Goal: Task Accomplishment & Management: Use online tool/utility

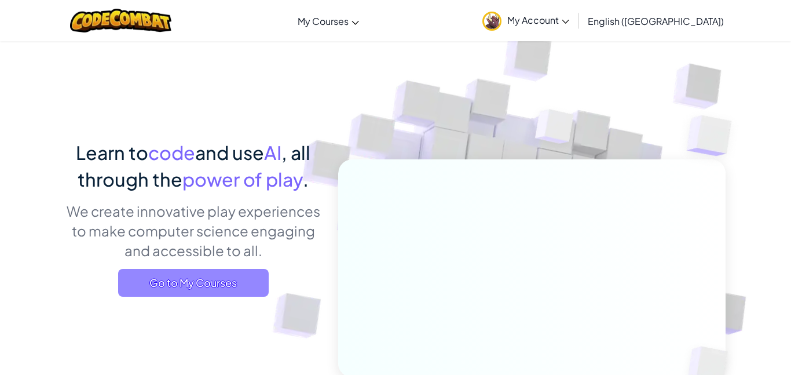
click at [148, 279] on span "Go to My Courses" at bounding box center [193, 283] width 151 height 28
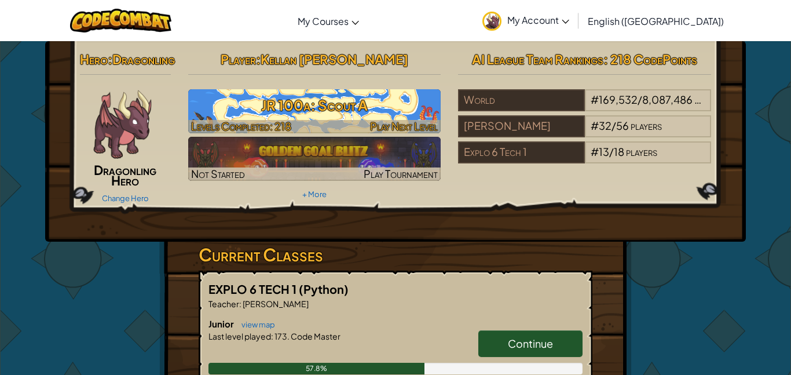
click at [307, 102] on h3 "JR 100a: Scout A" at bounding box center [314, 105] width 253 height 26
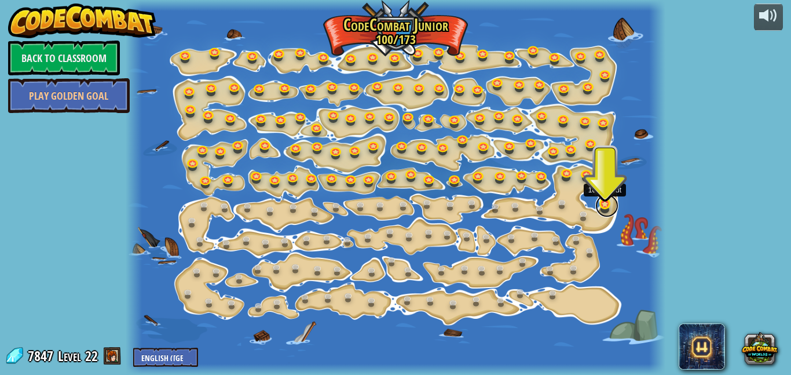
click at [604, 206] on link at bounding box center [606, 205] width 23 height 23
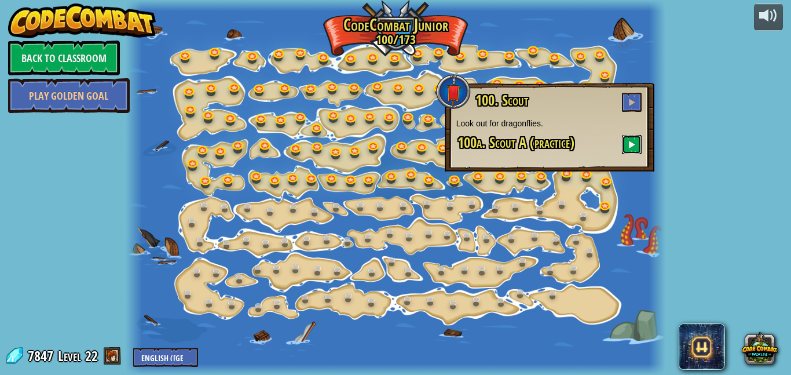
click at [624, 151] on button at bounding box center [632, 144] width 20 height 19
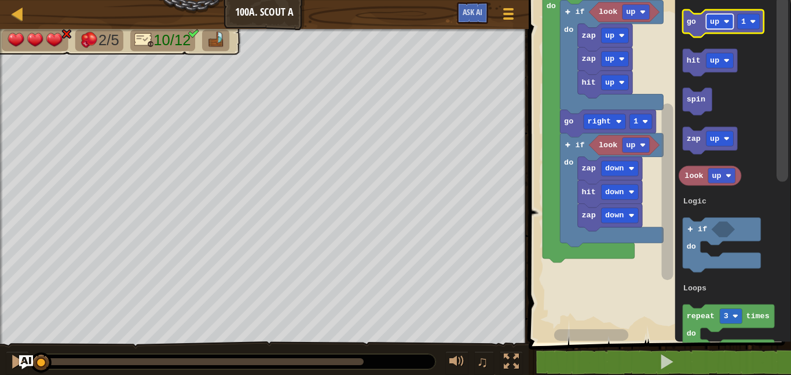
click at [715, 22] on text "up" at bounding box center [714, 21] width 9 height 9
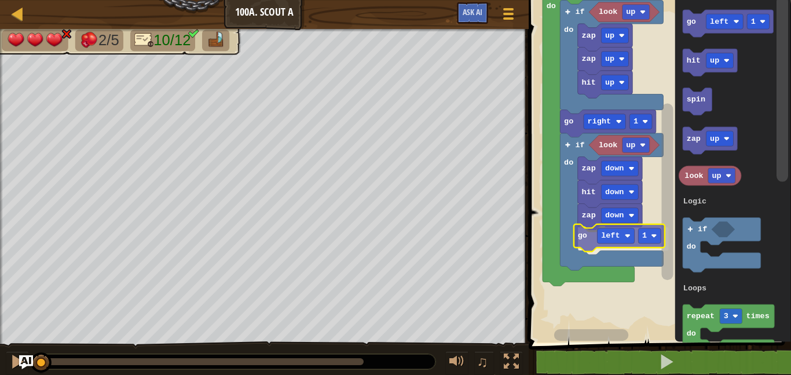
click at [581, 233] on div "Logic Loops look up hit up zap up zap up look up zap down hit down zap down go …" at bounding box center [658, 168] width 266 height 348
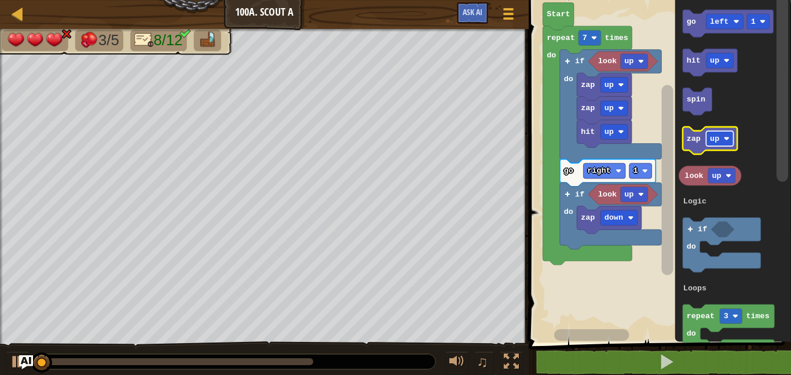
click at [713, 137] on text "up" at bounding box center [714, 138] width 9 height 9
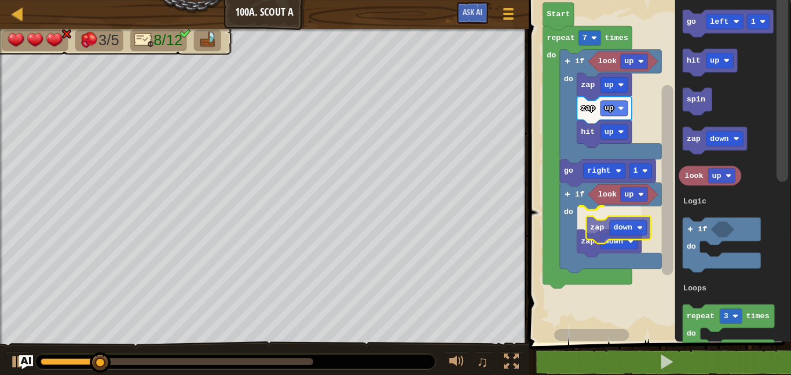
click at [595, 234] on div "Logic Loops look up hit up zap up zap up look up if do zap down zap down go rig…" at bounding box center [658, 168] width 266 height 348
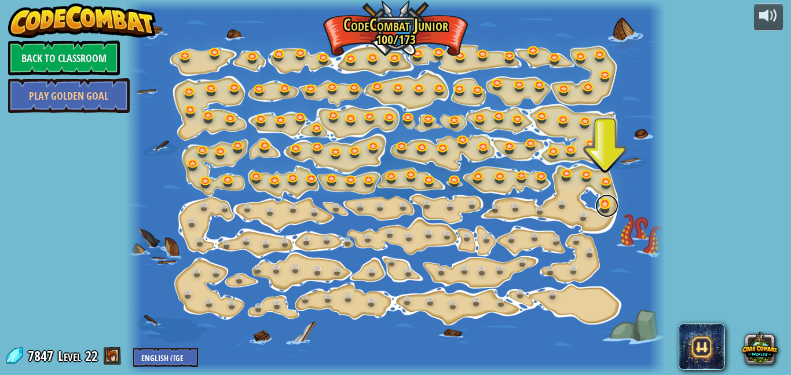
click at [602, 202] on link at bounding box center [606, 205] width 23 height 23
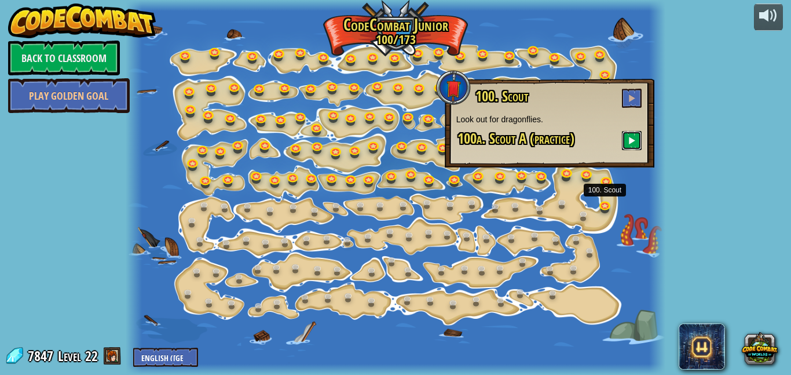
click at [631, 133] on button at bounding box center [632, 140] width 20 height 19
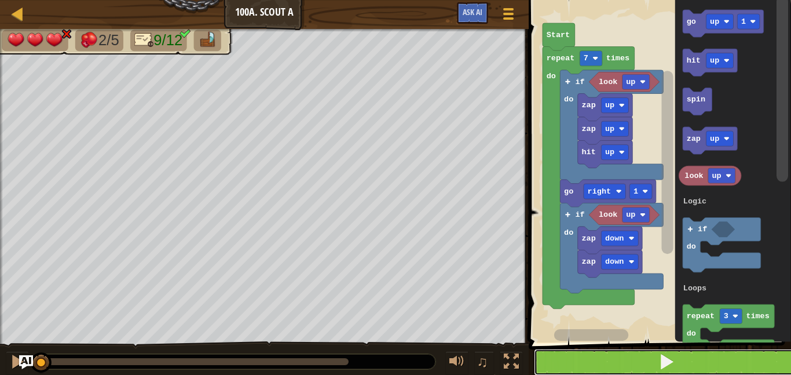
click at [722, 357] on button at bounding box center [667, 362] width 266 height 27
click at [751, 357] on button at bounding box center [667, 362] width 266 height 27
click at [748, 361] on button at bounding box center [667, 362] width 266 height 27
click at [755, 352] on button at bounding box center [667, 362] width 266 height 27
click at [746, 367] on button at bounding box center [667, 362] width 266 height 27
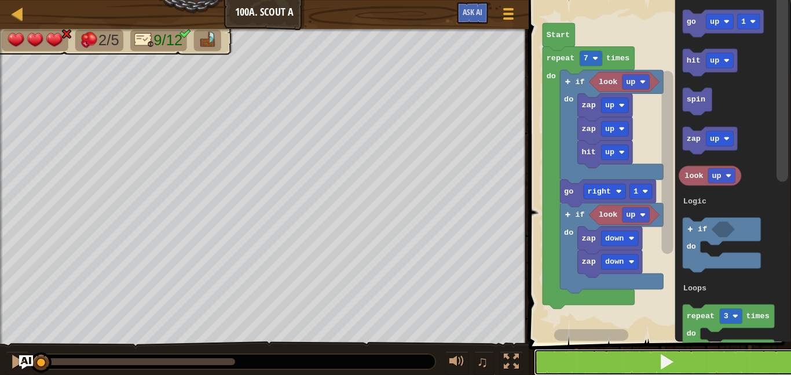
click at [744, 367] on button at bounding box center [667, 362] width 266 height 27
click at [744, 363] on button at bounding box center [667, 362] width 266 height 27
click at [743, 364] on button at bounding box center [667, 362] width 266 height 27
click at [744, 366] on button at bounding box center [667, 362] width 266 height 27
click at [741, 364] on button at bounding box center [667, 362] width 266 height 27
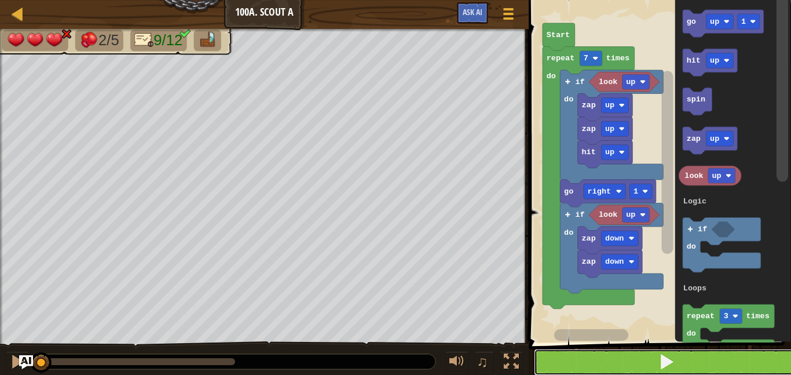
click at [746, 361] on button at bounding box center [667, 362] width 266 height 27
click at [739, 363] on button at bounding box center [667, 362] width 266 height 27
click at [742, 360] on button at bounding box center [667, 362] width 266 height 27
click at [737, 359] on button at bounding box center [667, 362] width 266 height 27
click at [739, 363] on button at bounding box center [667, 362] width 266 height 27
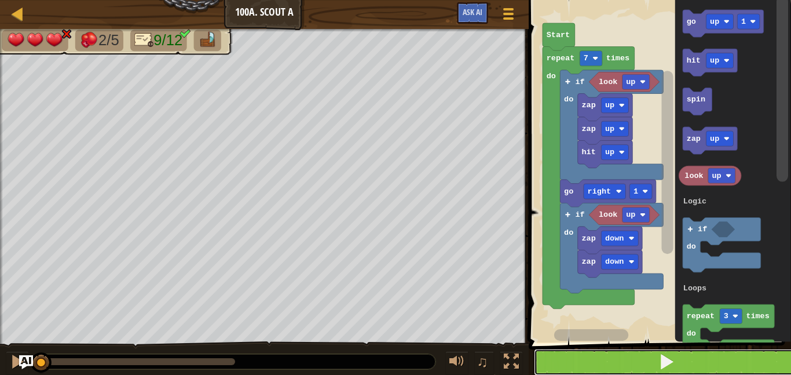
click at [745, 361] on button at bounding box center [667, 362] width 266 height 27
click at [746, 363] on button at bounding box center [667, 362] width 266 height 27
click at [746, 362] on button at bounding box center [667, 362] width 266 height 27
click at [747, 361] on button at bounding box center [667, 362] width 266 height 27
click at [755, 359] on button at bounding box center [667, 362] width 266 height 27
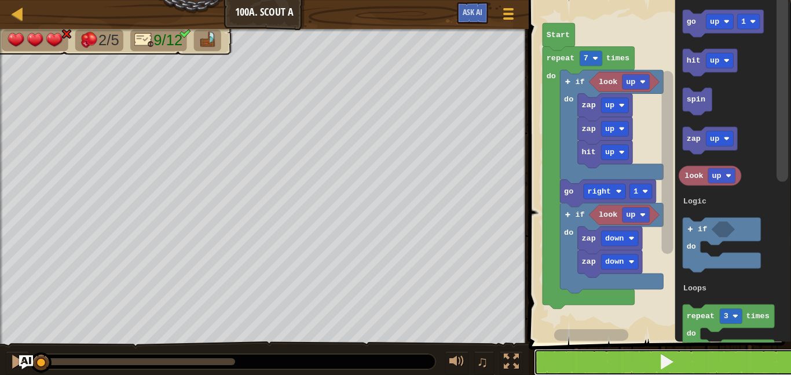
click at [766, 352] on button at bounding box center [667, 362] width 266 height 27
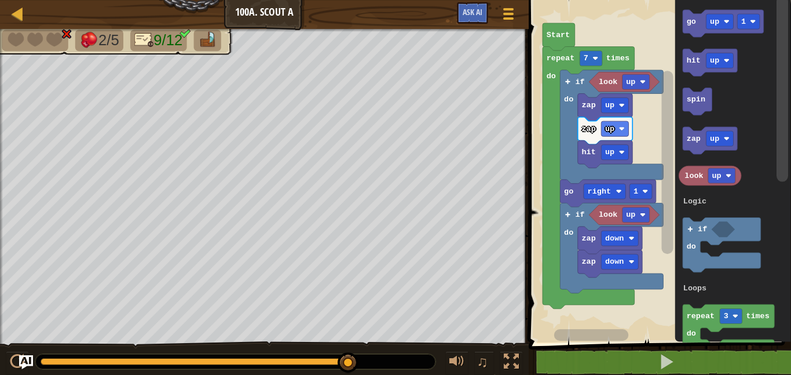
click at [2, 225] on div at bounding box center [1, 206] width 3 height 355
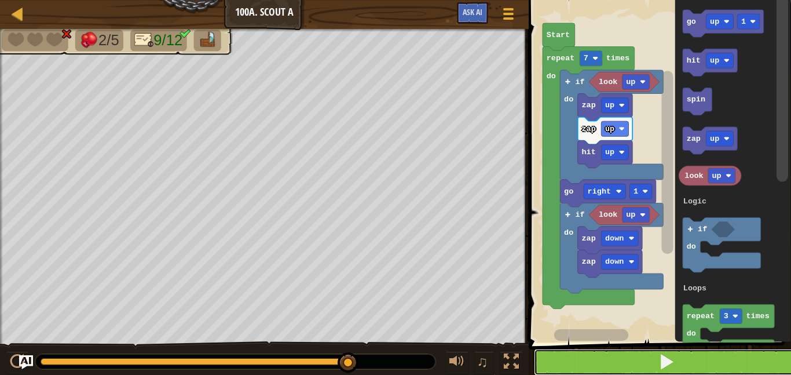
click at [654, 363] on button at bounding box center [667, 362] width 266 height 27
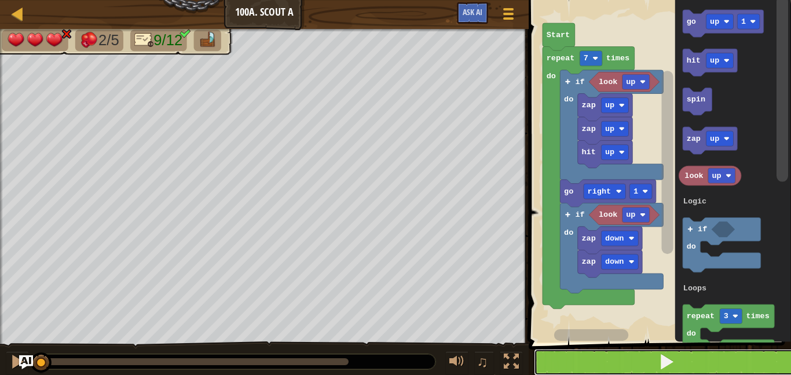
click at [655, 356] on button at bounding box center [667, 362] width 266 height 27
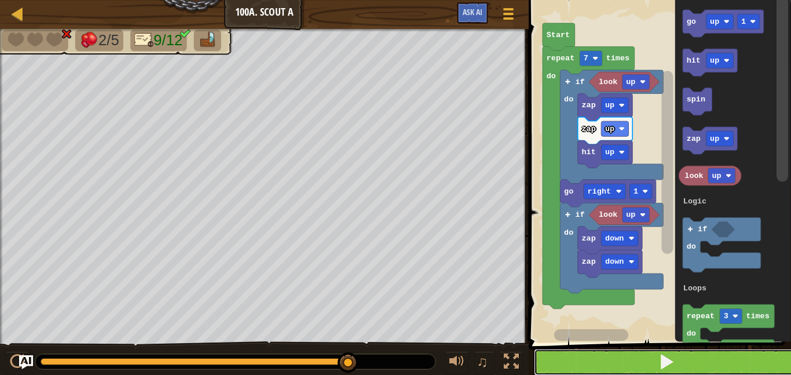
click at [597, 352] on button at bounding box center [667, 362] width 266 height 27
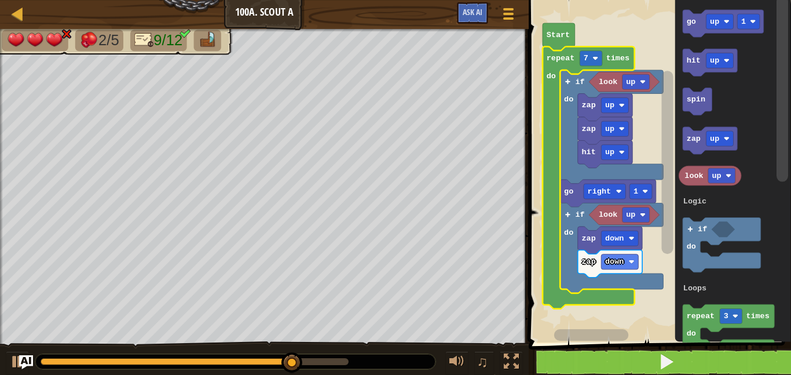
click at [591, 58] on rect "Blockly Workspace" at bounding box center [591, 58] width 23 height 15
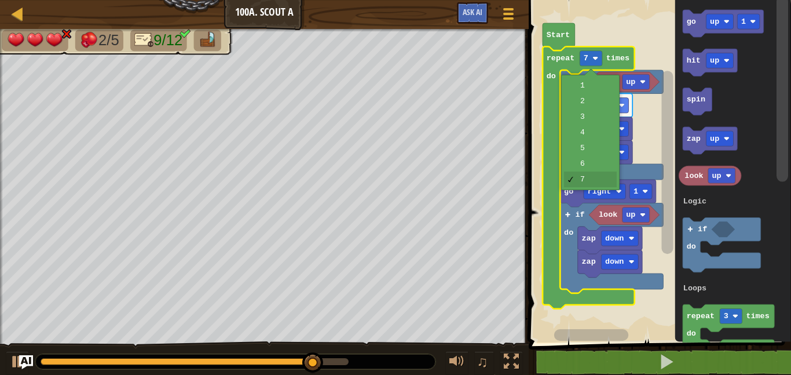
click at [598, 104] on icon "Blockly Workspace" at bounding box center [605, 106] width 54 height 27
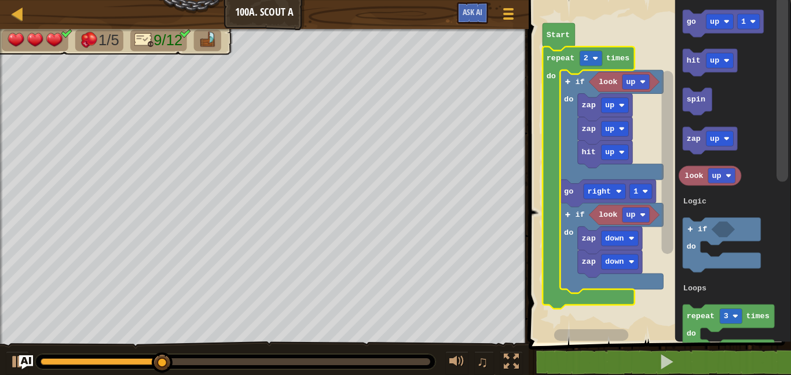
click at [593, 67] on icon "Blockly Workspace" at bounding box center [589, 177] width 92 height 262
click at [595, 52] on rect "Blockly Workspace" at bounding box center [591, 58] width 23 height 15
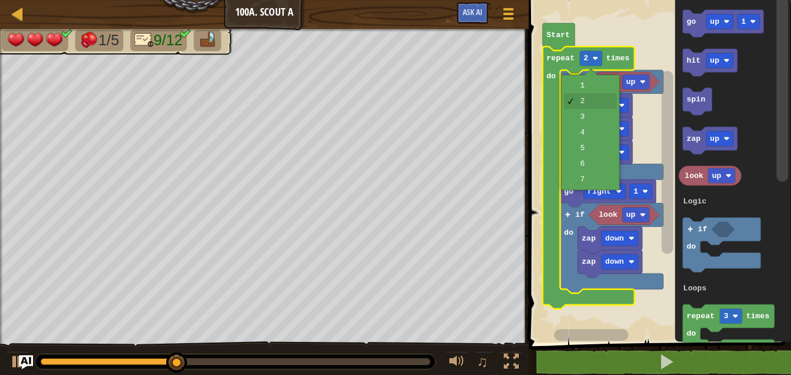
click at [591, 57] on rect "Blockly Workspace" at bounding box center [591, 58] width 23 height 15
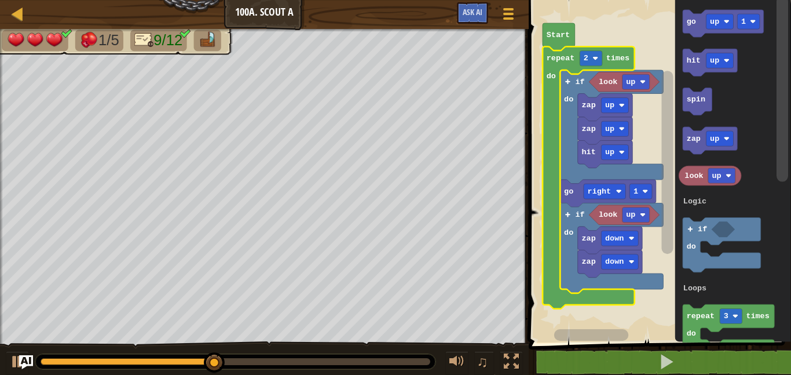
click at [589, 56] on rect "Blockly Workspace" at bounding box center [591, 58] width 23 height 15
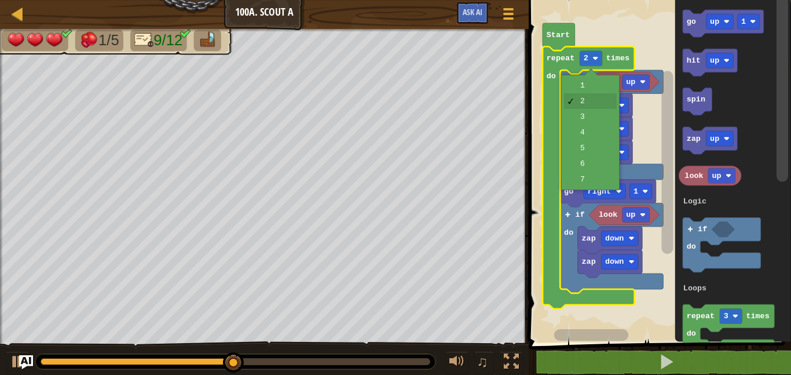
click at [602, 163] on icon "Blockly Workspace" at bounding box center [605, 153] width 54 height 27
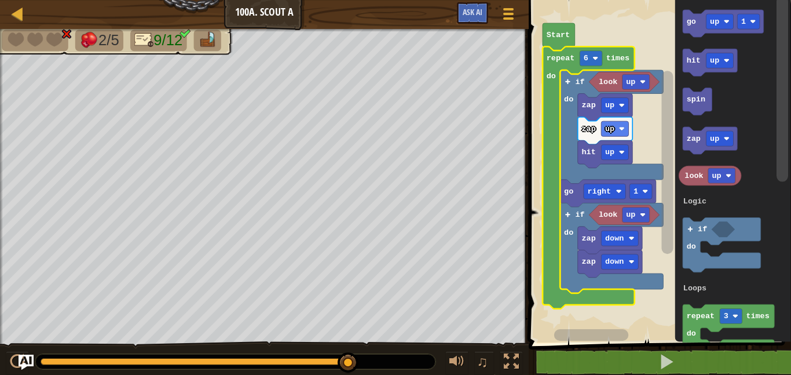
click at [31, 368] on img "Ask AI" at bounding box center [26, 362] width 15 height 15
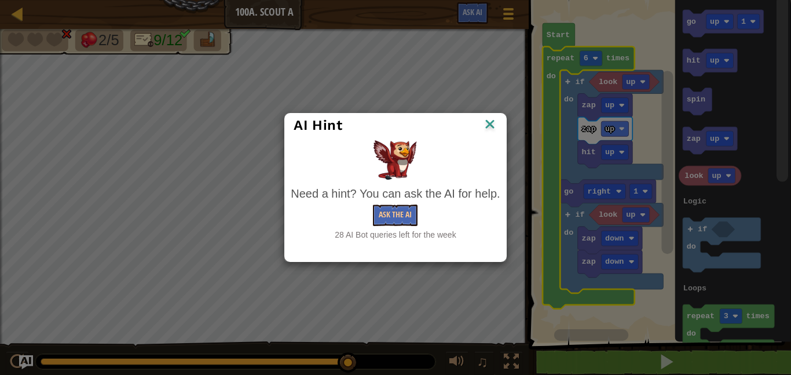
click at [28, 363] on div "AI Hint Need a hint? You can ask the AI for help. Ask the AI 28 AI Bot queries …" at bounding box center [395, 187] width 791 height 375
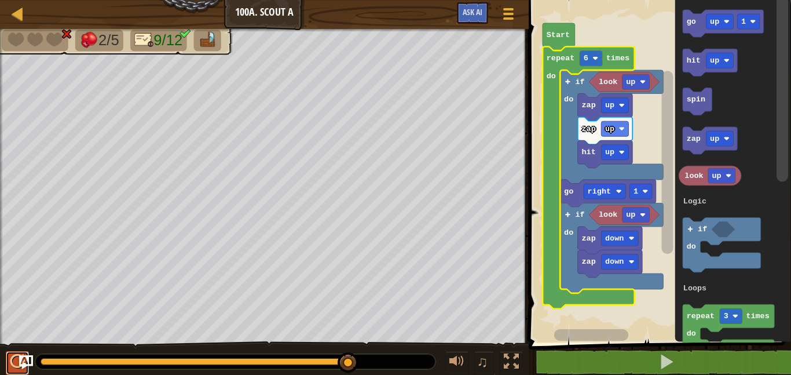
click at [18, 363] on div at bounding box center [17, 361] width 15 height 15
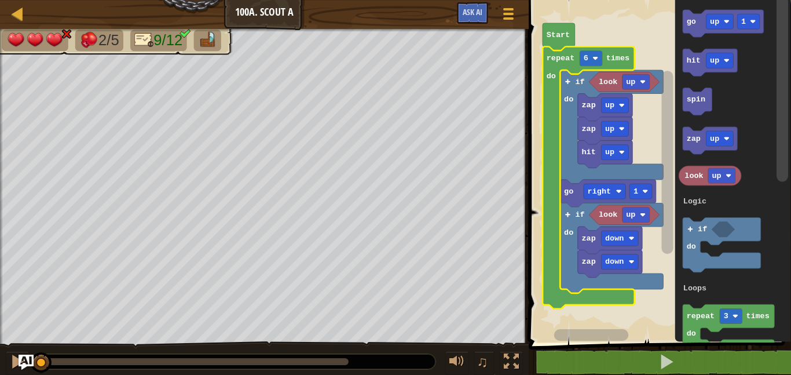
click at [22, 368] on img "Ask AI" at bounding box center [26, 362] width 15 height 15
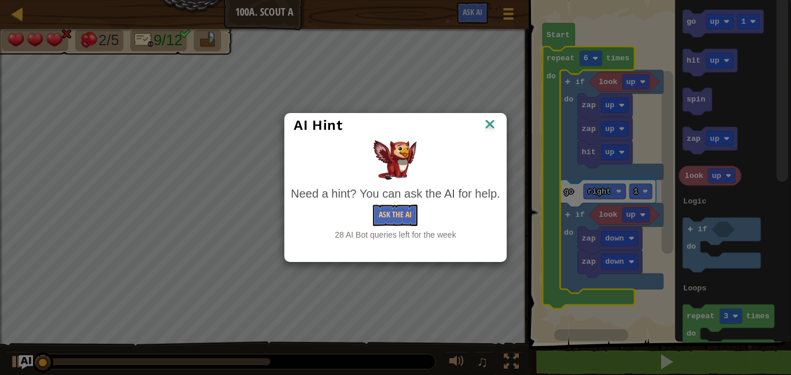
click at [16, 364] on div "AI Hint Need a hint? You can ask the AI for help. Ask the AI 28 AI Bot queries …" at bounding box center [395, 187] width 791 height 375
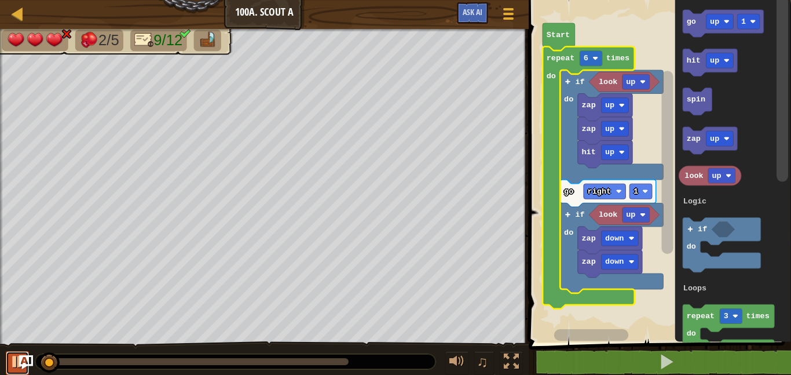
click at [16, 363] on div at bounding box center [17, 361] width 15 height 15
click at [28, 360] on img "Ask AI" at bounding box center [26, 362] width 15 height 15
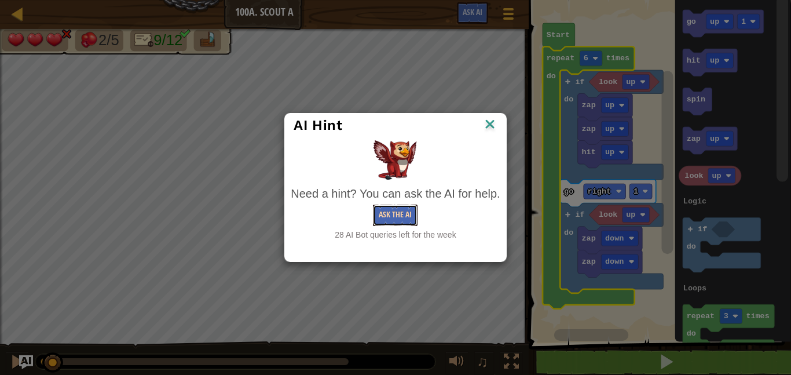
click at [413, 211] on button "Ask the AI" at bounding box center [395, 214] width 45 height 21
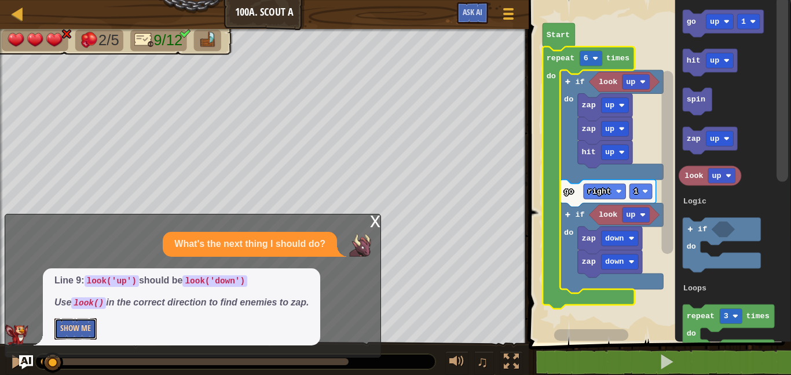
click at [71, 338] on button "Show Me" at bounding box center [75, 328] width 42 height 21
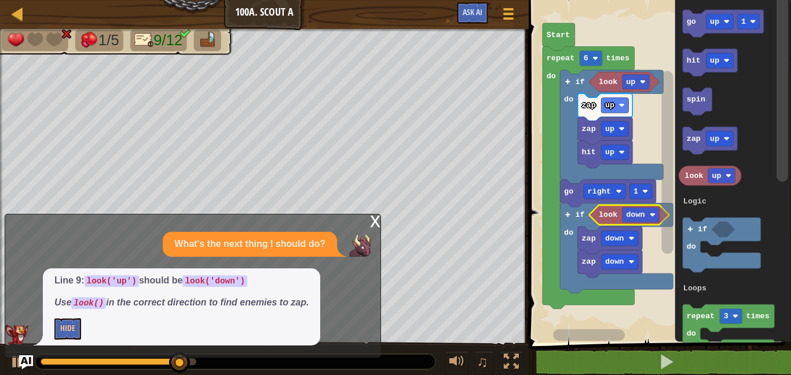
click at [370, 214] on div "x" at bounding box center [375, 220] width 10 height 12
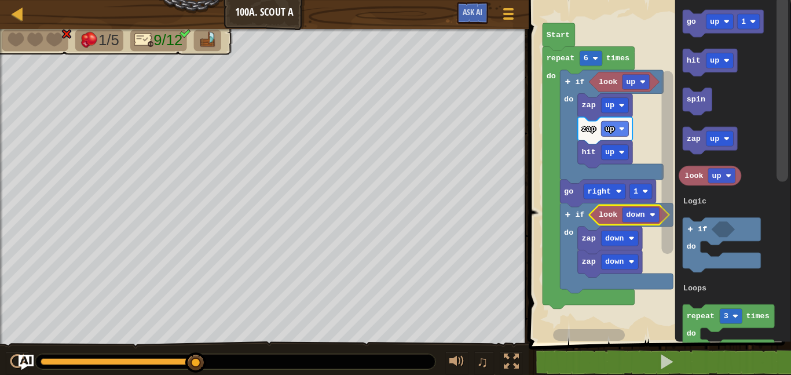
click at [32, 364] on img "Ask AI" at bounding box center [26, 362] width 15 height 15
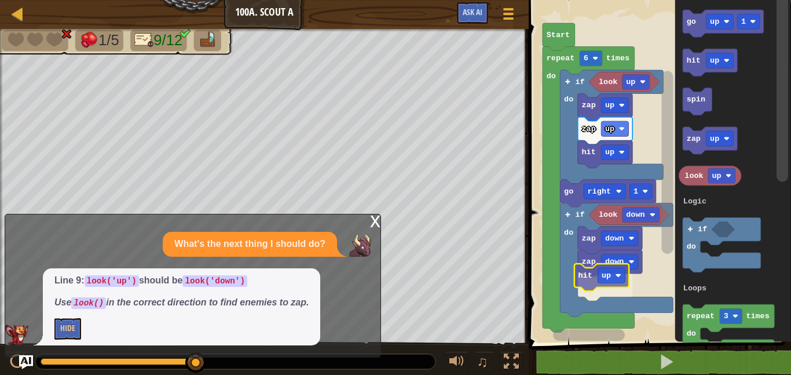
click at [590, 287] on div "Logic Loops Start repeat 6 times do look up hit up zap up zap up if do go right…" at bounding box center [658, 168] width 266 height 348
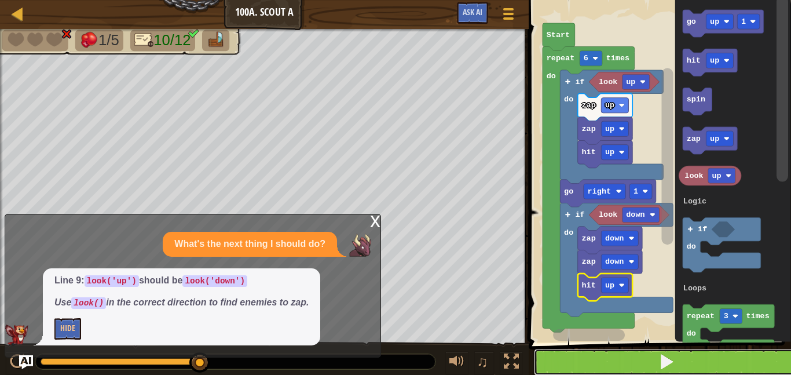
click at [787, 354] on button at bounding box center [667, 362] width 266 height 27
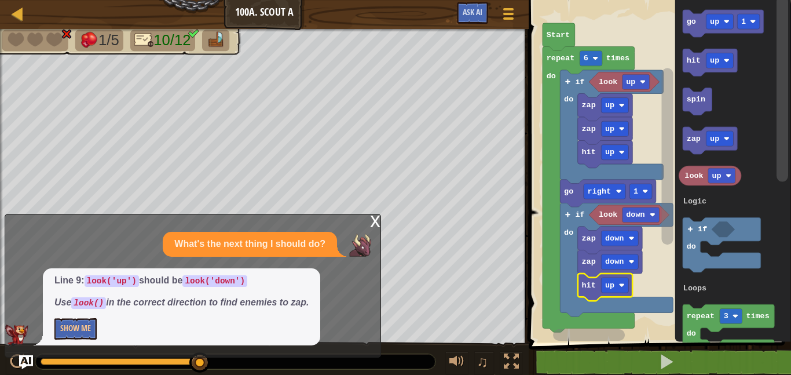
click at [375, 218] on div "x" at bounding box center [375, 220] width 10 height 12
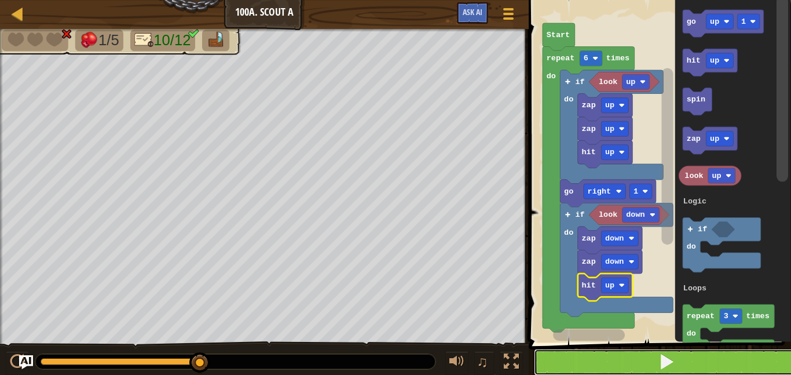
click at [713, 361] on button at bounding box center [667, 362] width 266 height 27
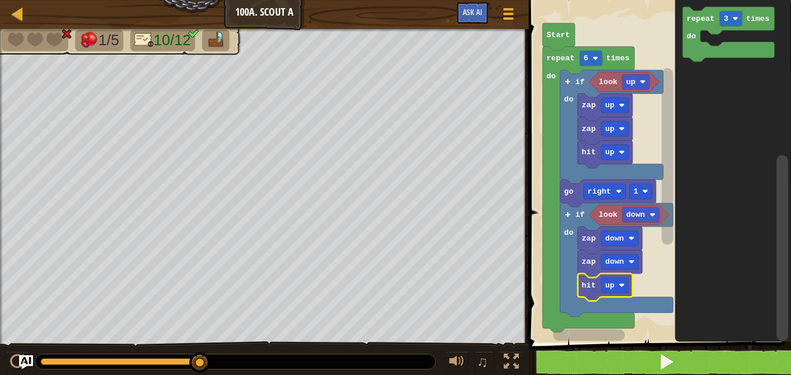
click at [778, 262] on rect "Blockly Workspace" at bounding box center [783, 248] width 12 height 186
